Goal: Communication & Community: Participate in discussion

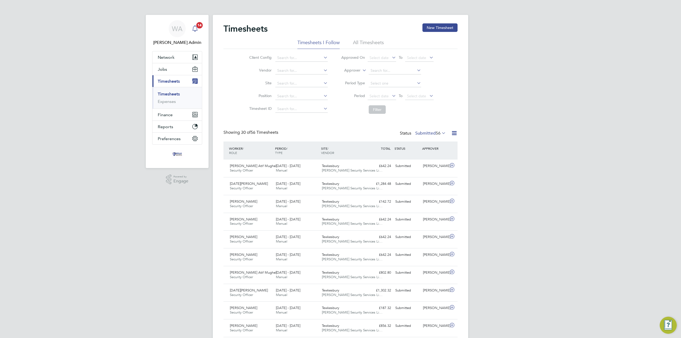
click at [195, 25] on div "Main navigation" at bounding box center [195, 28] width 11 height 11
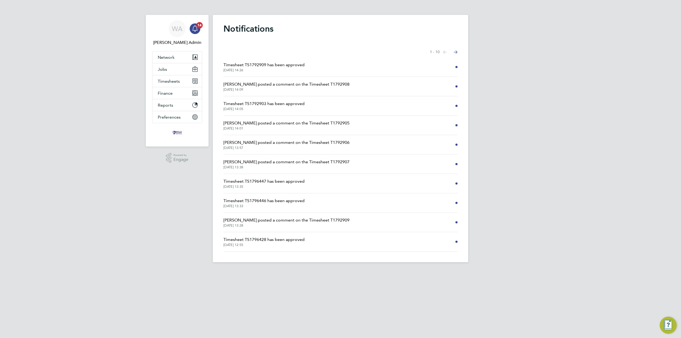
click at [303, 86] on span "[PERSON_NAME] posted a comment on the Timesheet T1792908" at bounding box center [286, 84] width 126 height 6
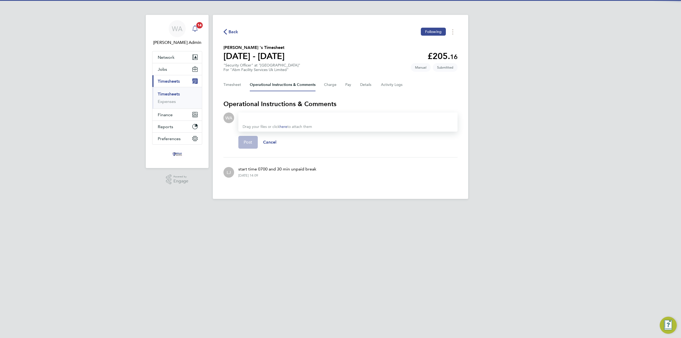
click at [199, 28] on span "14" at bounding box center [199, 25] width 6 height 6
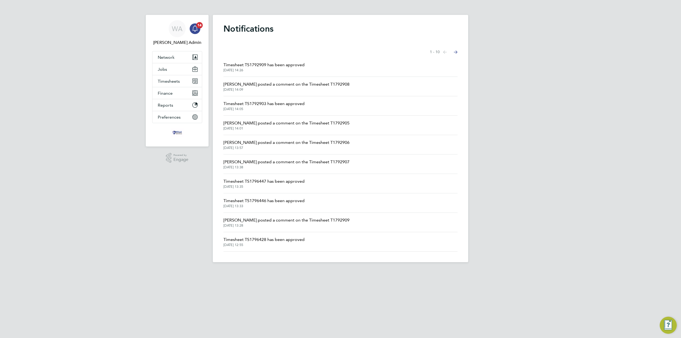
click at [267, 161] on span "[PERSON_NAME] posted a comment on the Timesheet T1792907" at bounding box center [286, 162] width 126 height 6
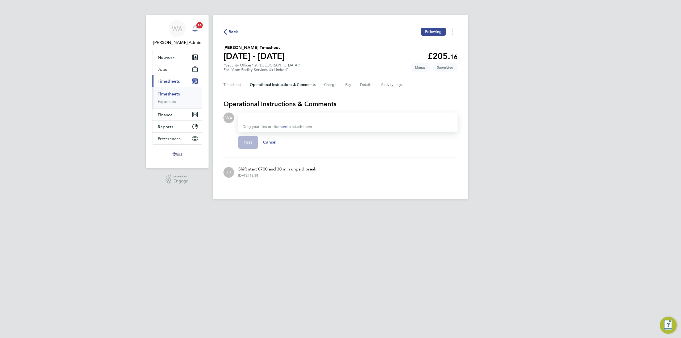
click at [195, 25] on div "Main navigation" at bounding box center [195, 28] width 11 height 11
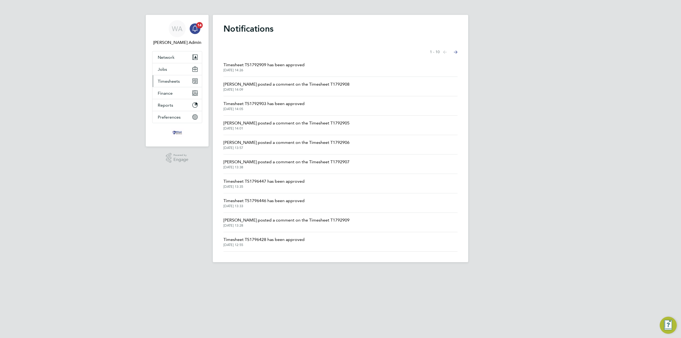
click at [168, 81] on span "Timesheets" at bounding box center [169, 81] width 22 height 5
click at [168, 95] on link "Timesheets" at bounding box center [169, 94] width 22 height 5
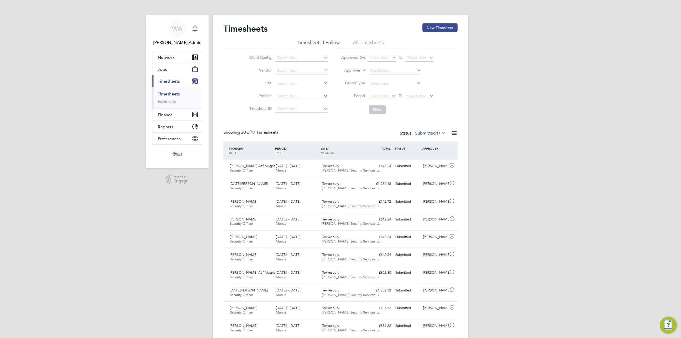
click at [194, 28] on icon "Main navigation" at bounding box center [195, 28] width 6 height 6
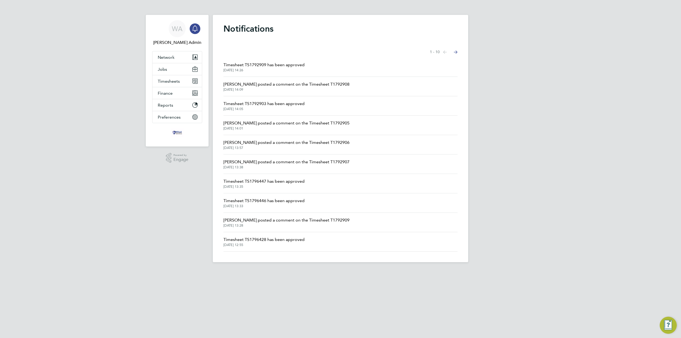
click at [194, 28] on icon "Main navigation" at bounding box center [195, 28] width 6 height 6
click at [173, 80] on span "Timesheets" at bounding box center [169, 81] width 22 height 5
click at [174, 93] on link "Timesheets" at bounding box center [169, 94] width 22 height 5
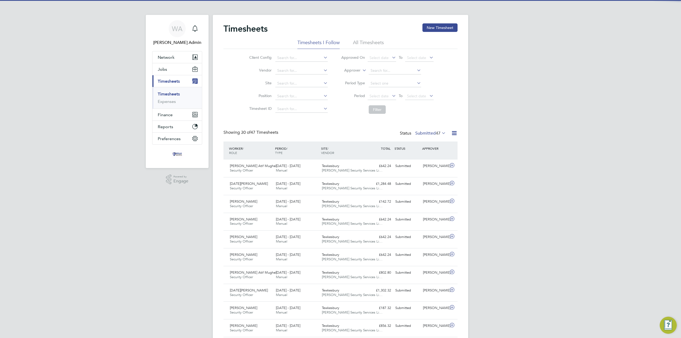
click at [425, 130] on div "Status Submitted 47" at bounding box center [423, 133] width 47 height 7
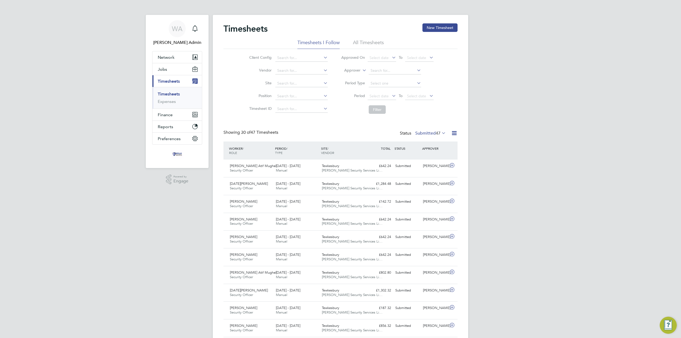
click at [425, 134] on label "Submitted 47" at bounding box center [430, 133] width 31 height 5
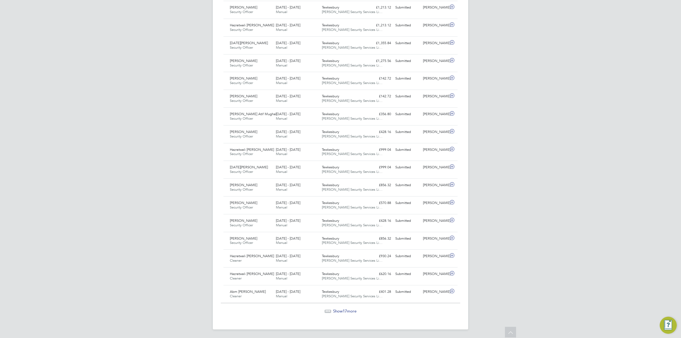
click at [344, 312] on span "17" at bounding box center [345, 311] width 4 height 5
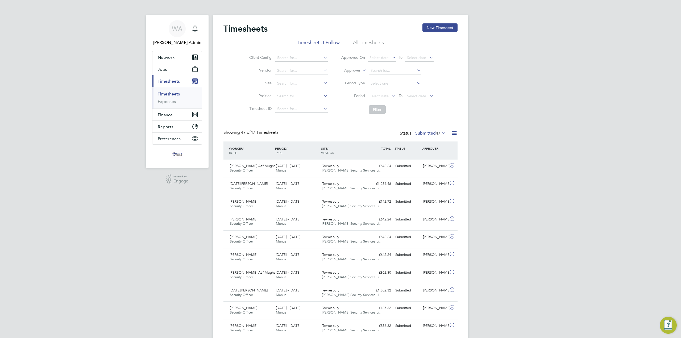
click at [176, 93] on link "Timesheets" at bounding box center [169, 94] width 22 height 5
